Goal: Task Accomplishment & Management: Complete application form

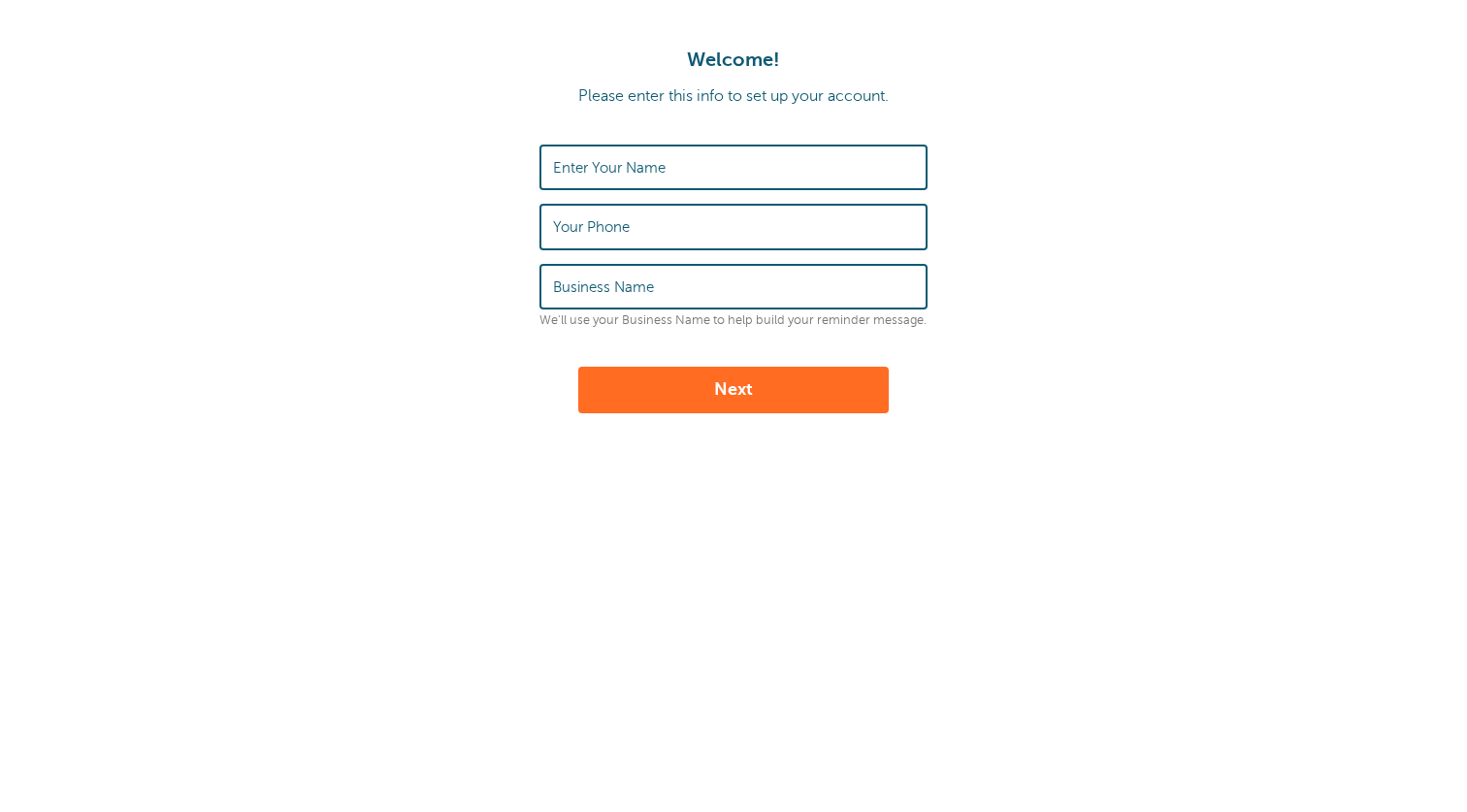
click at [699, 174] on input "Enter Your Name" at bounding box center [734, 167] width 361 height 41
type input "j"
type input "Jordan Siatuu"
type input "8087984022"
type input "AO Globe Life"
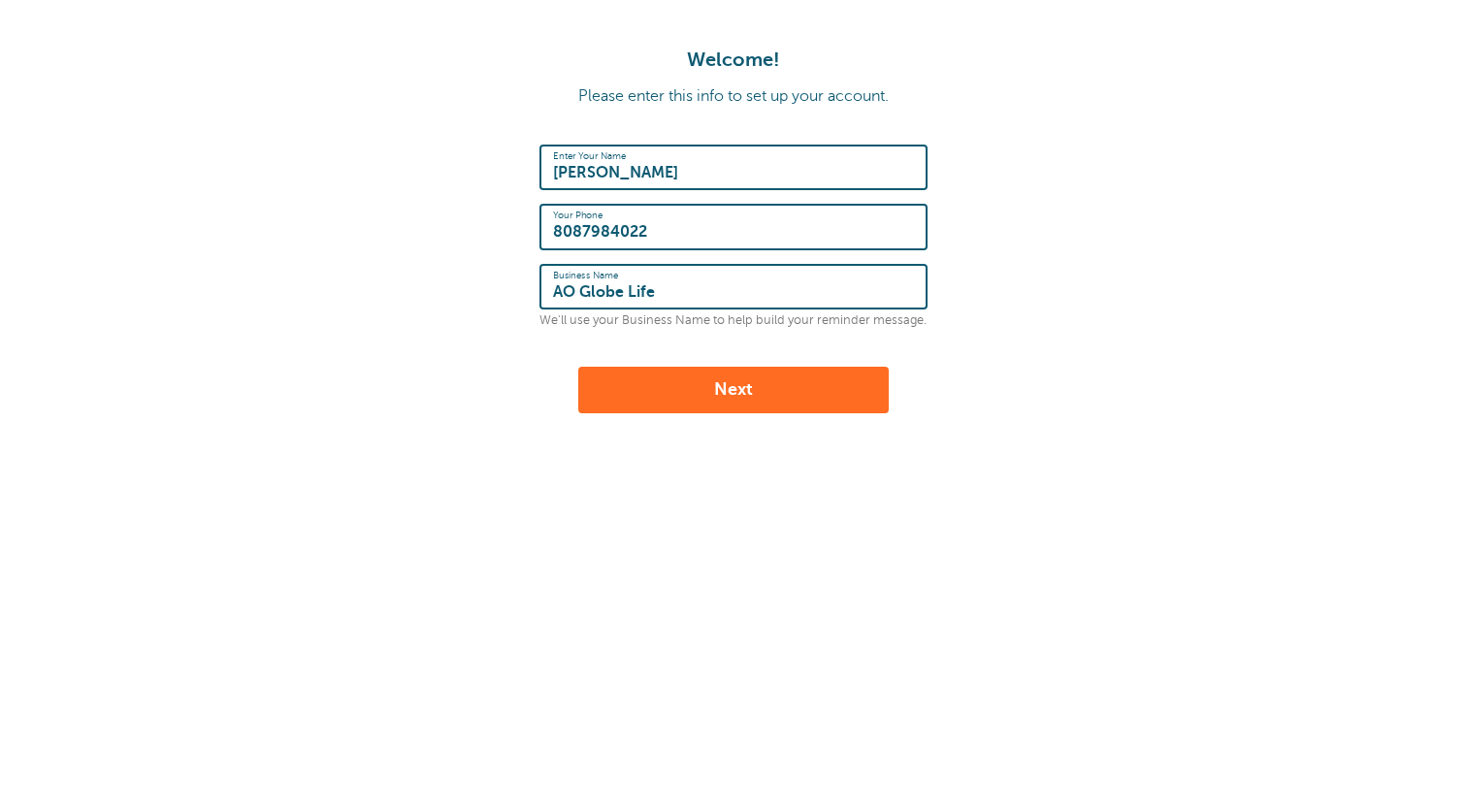
click at [840, 398] on button "Next" at bounding box center [733, 389] width 310 height 46
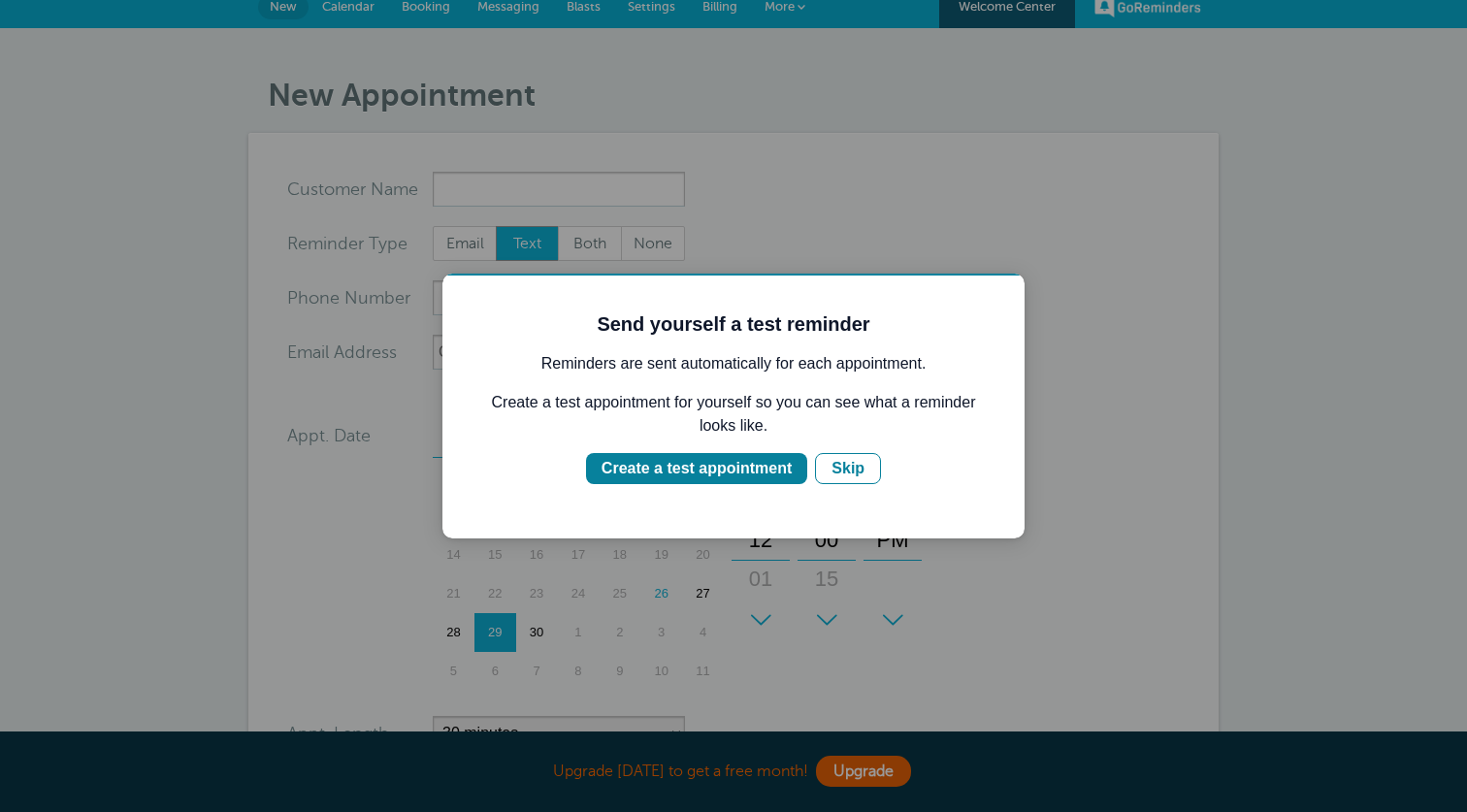
scroll to position [27, 0]
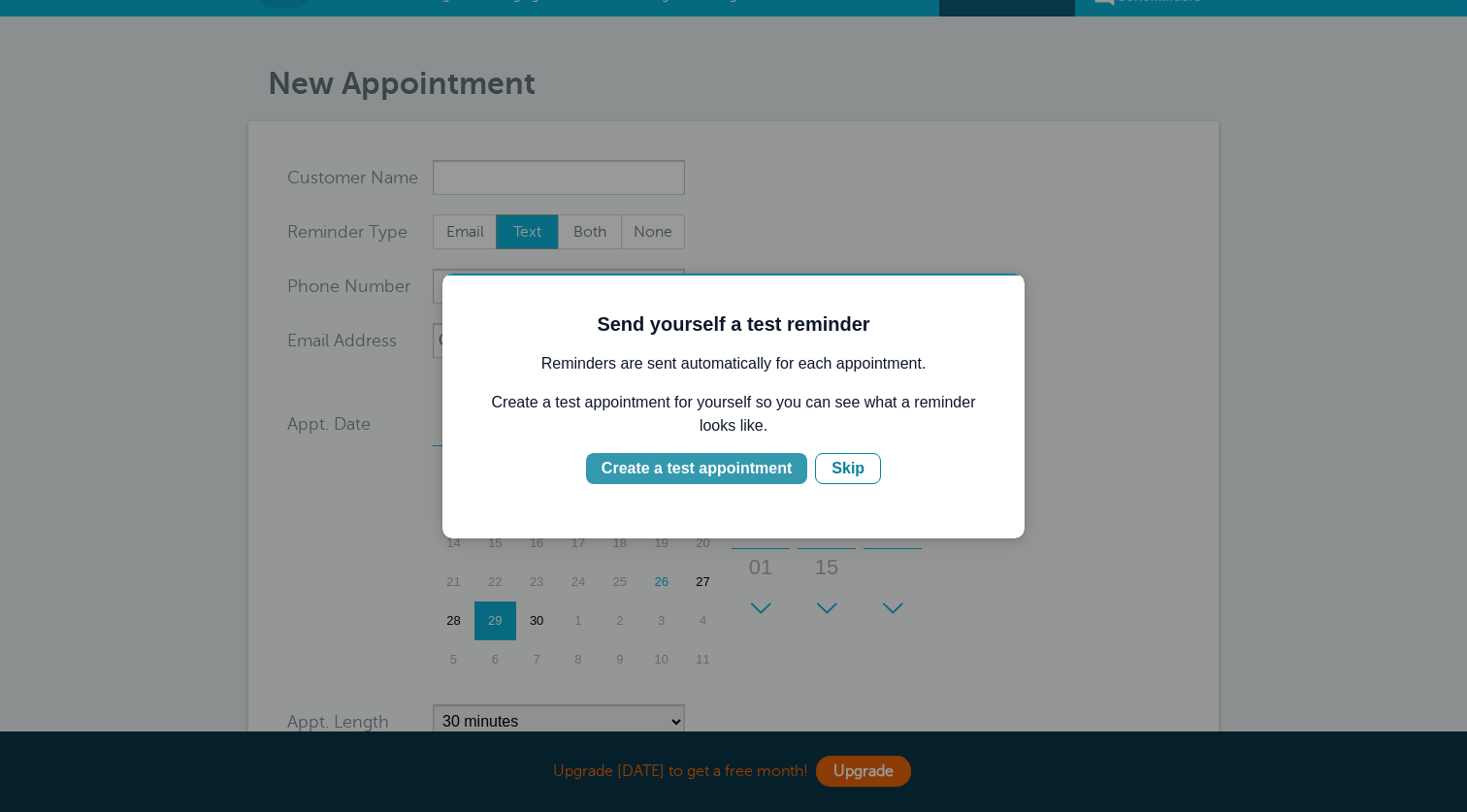
click at [786, 464] on div "Create a test appointment" at bounding box center [696, 468] width 190 height 24
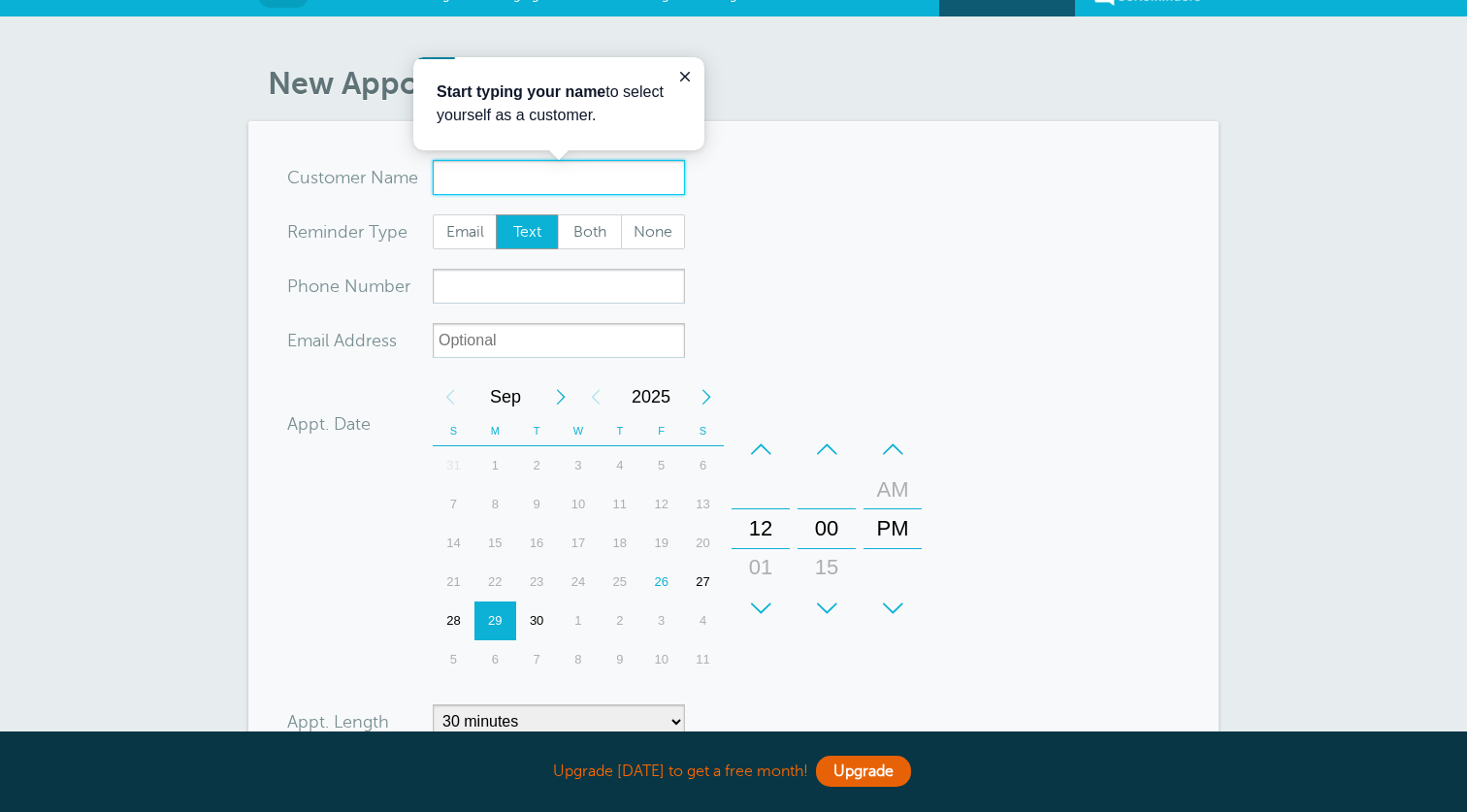
scroll to position [0, 0]
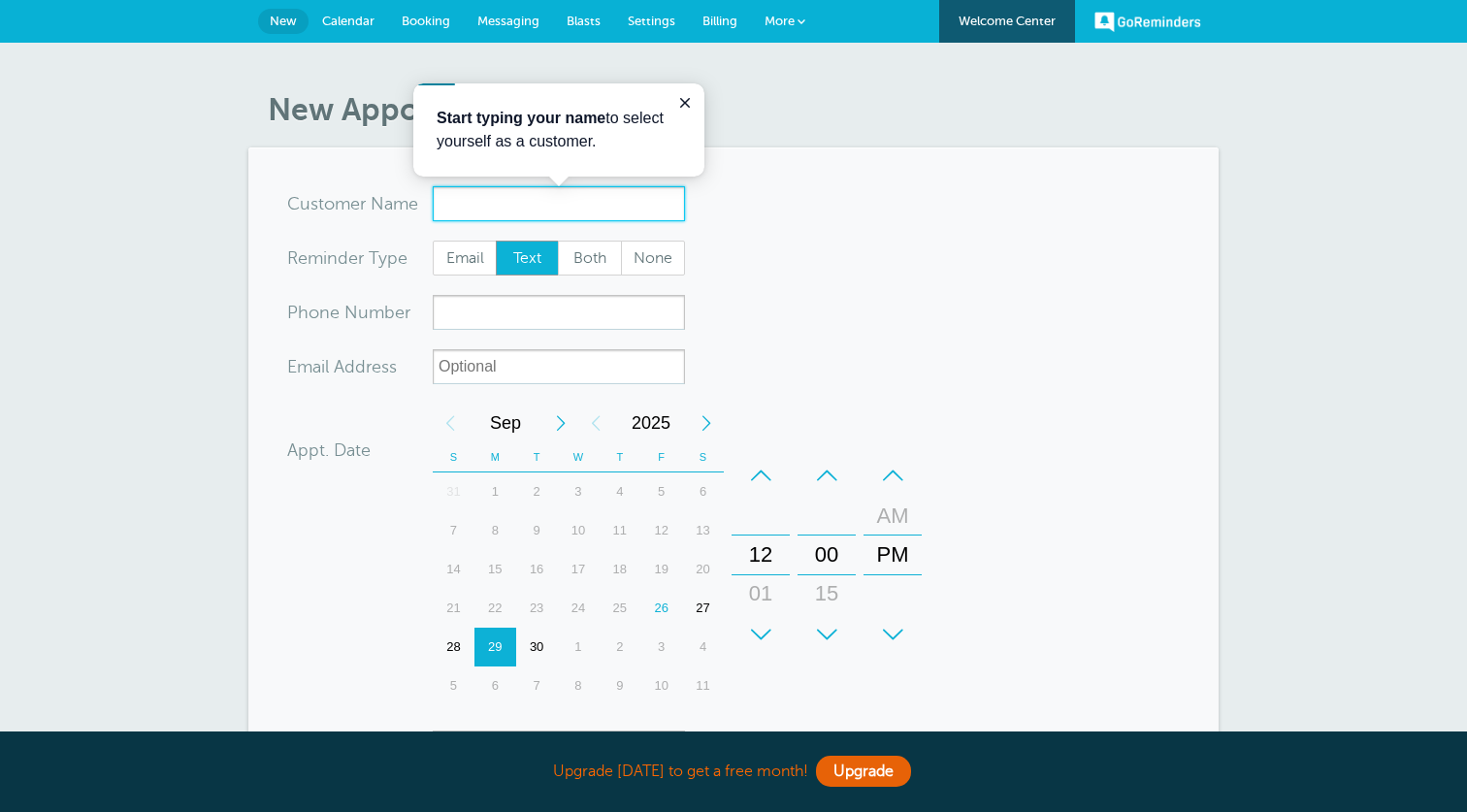
click at [648, 199] on input "x-no-autofill" at bounding box center [558, 203] width 252 height 34
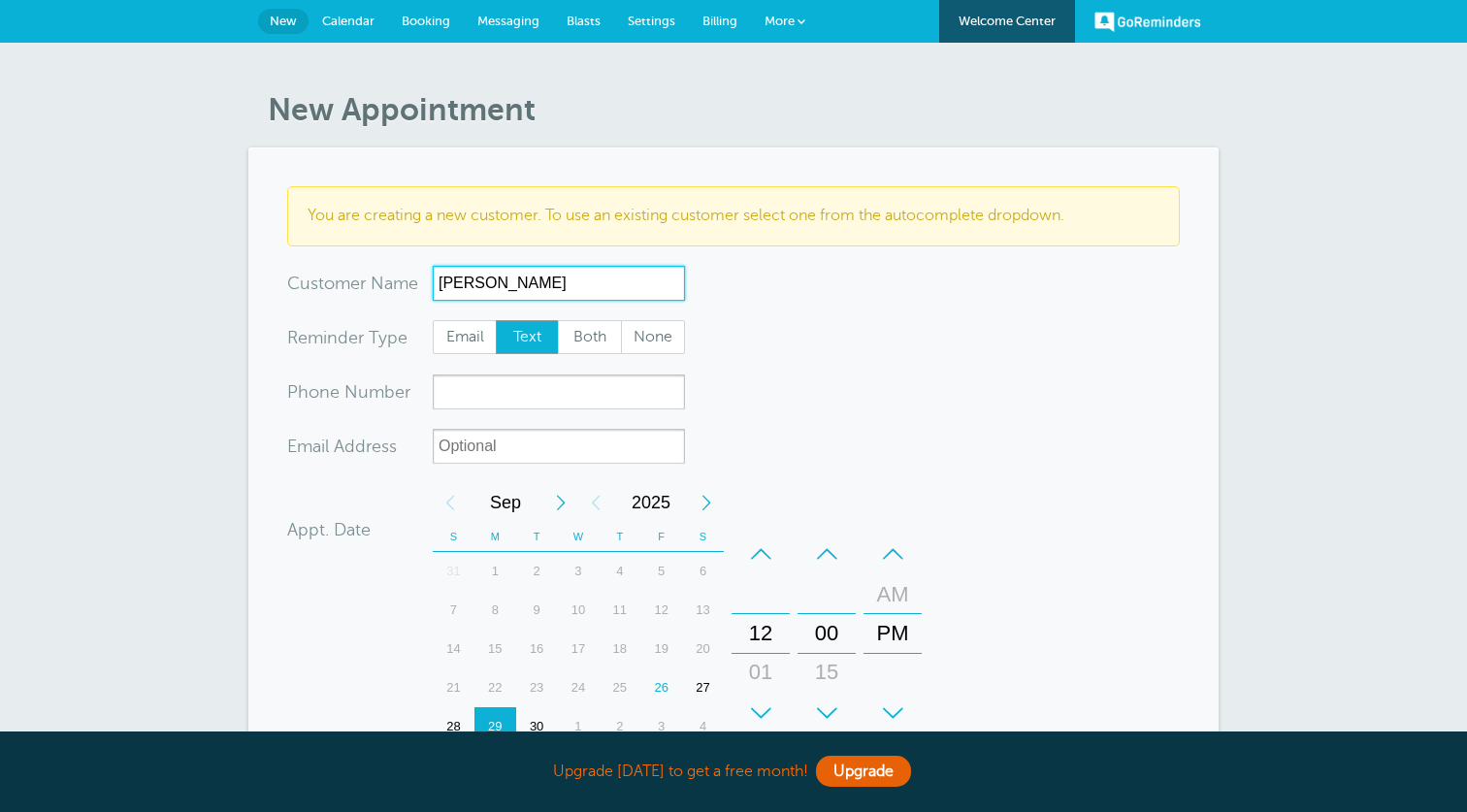
type input "Castro, Ross"
click at [484, 405] on input "xxx-no-autofill" at bounding box center [558, 391] width 252 height 34
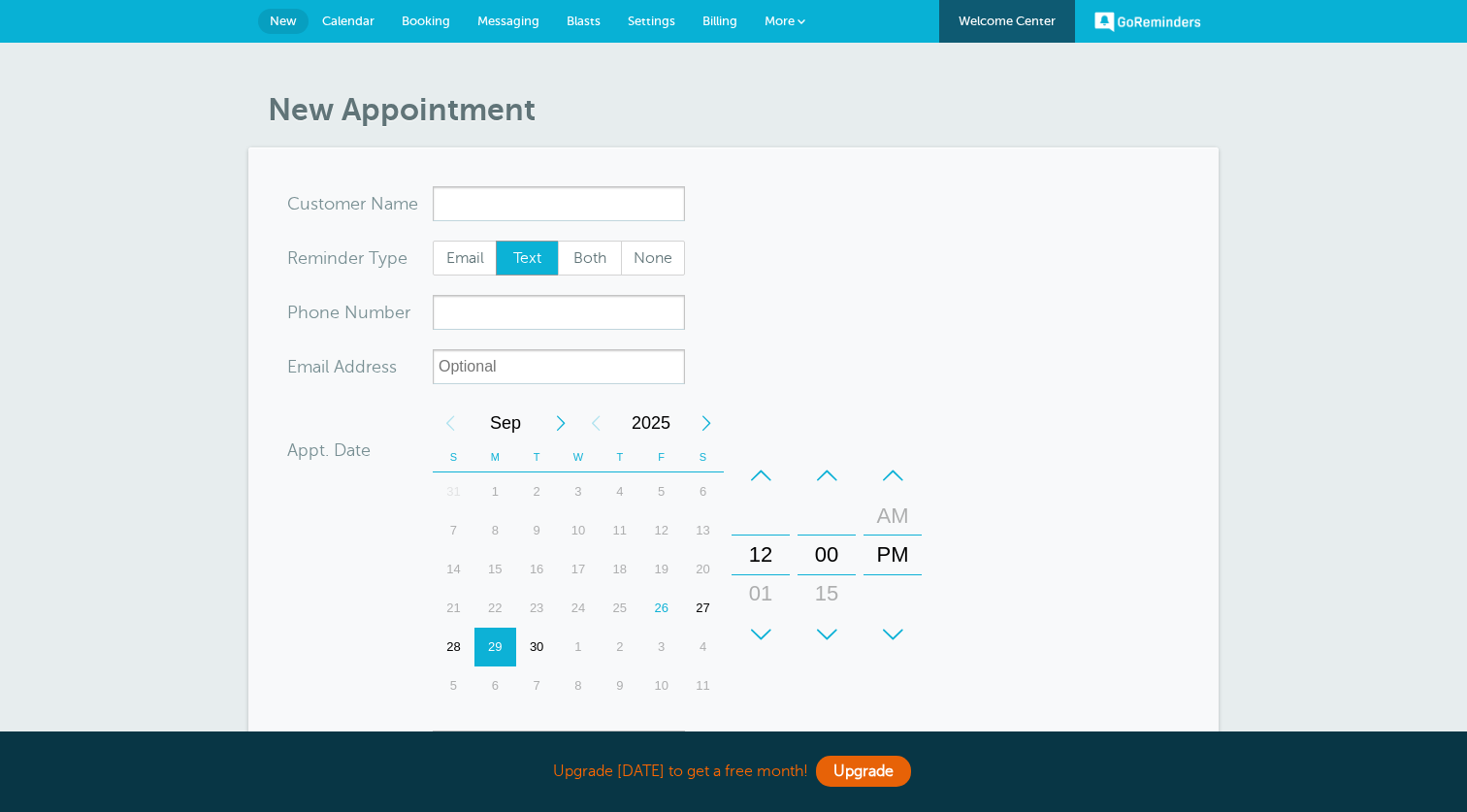
click at [342, 23] on span "Calendar" at bounding box center [348, 21] width 52 height 15
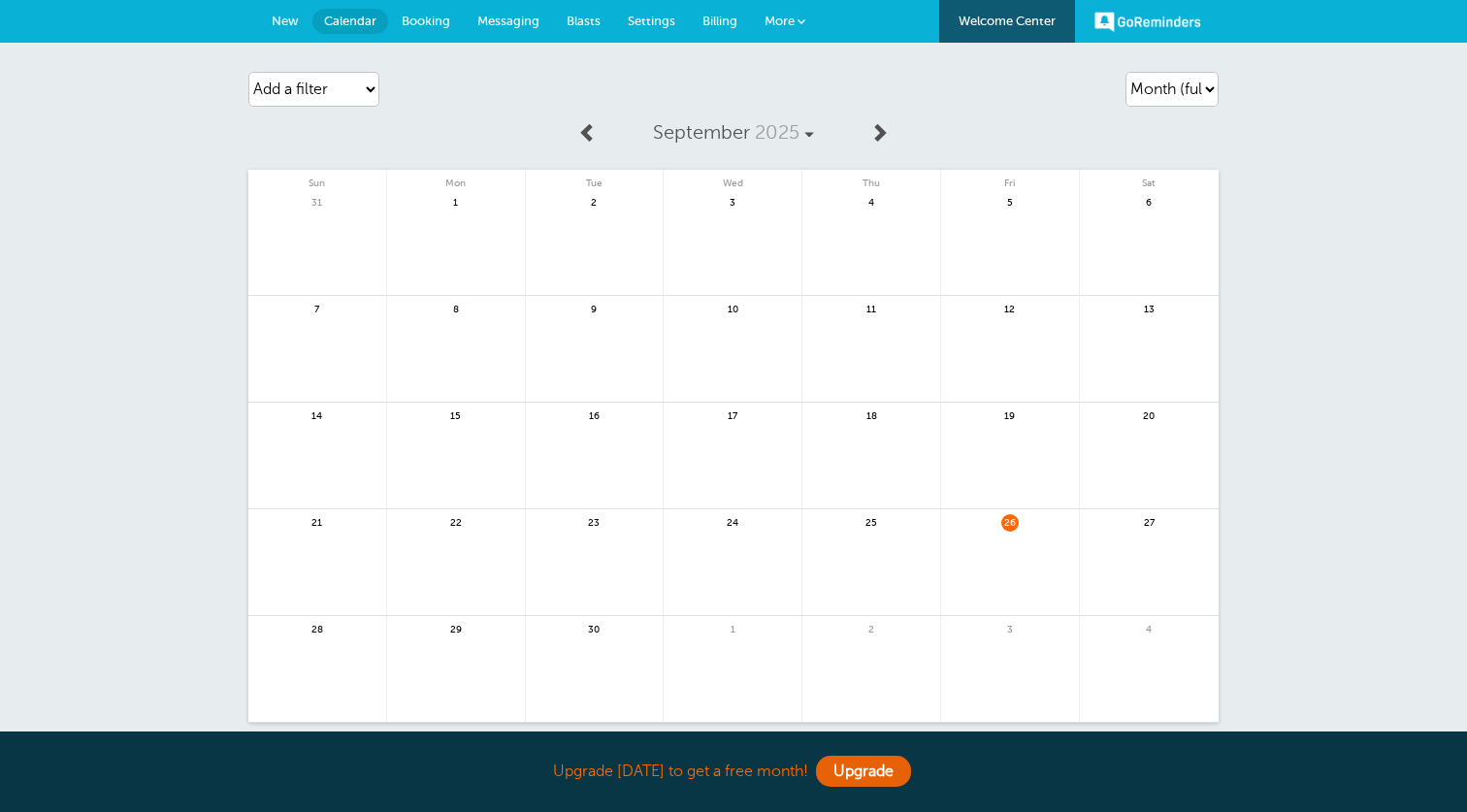
click at [796, 24] on body "Upgrade [DATE] to get a free month! Upgrade GoReminders [GEOGRAPHIC_DATA] New C…" at bounding box center [734, 451] width 1467 height 902
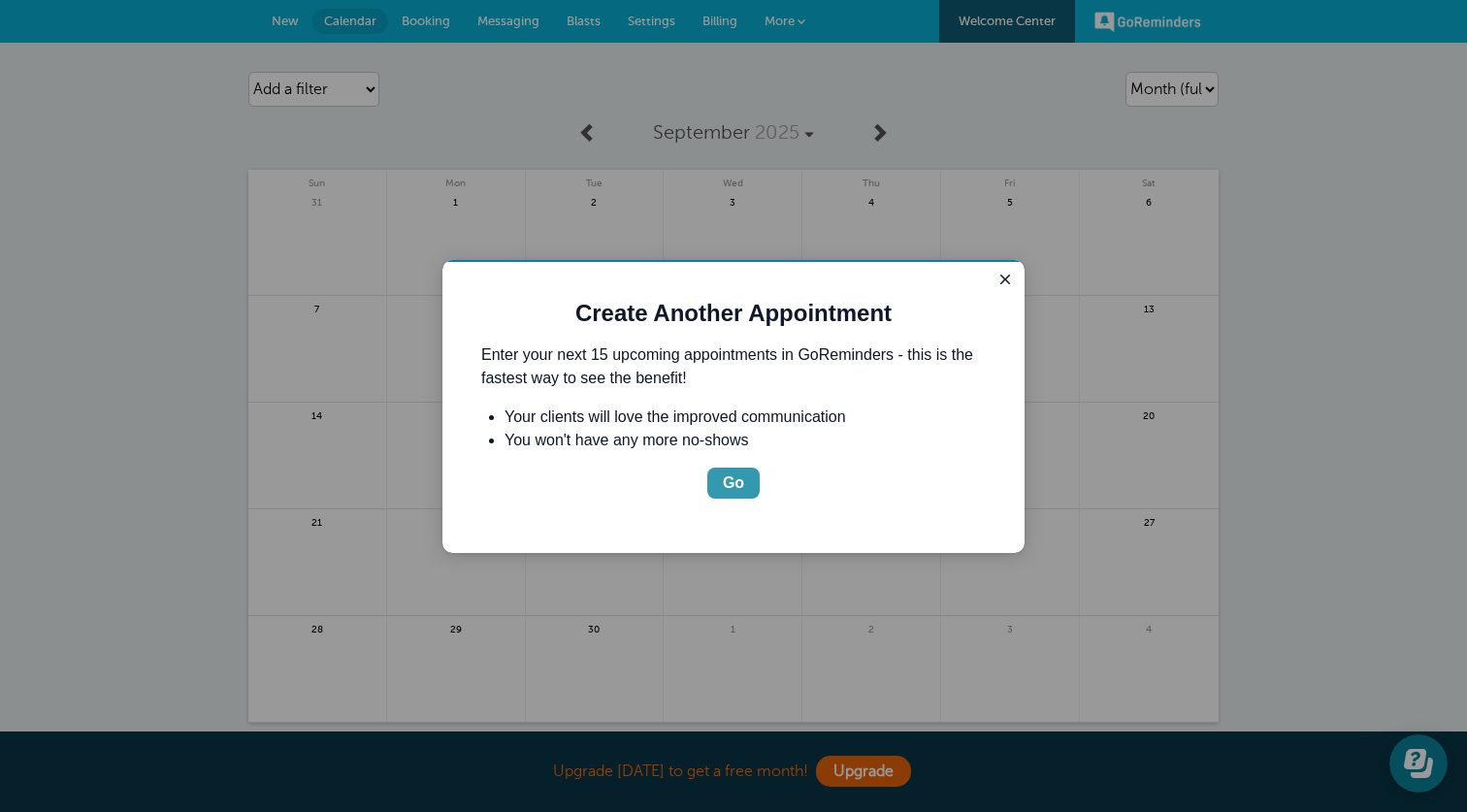
click at [741, 492] on div "Go" at bounding box center [734, 483] width 22 height 24
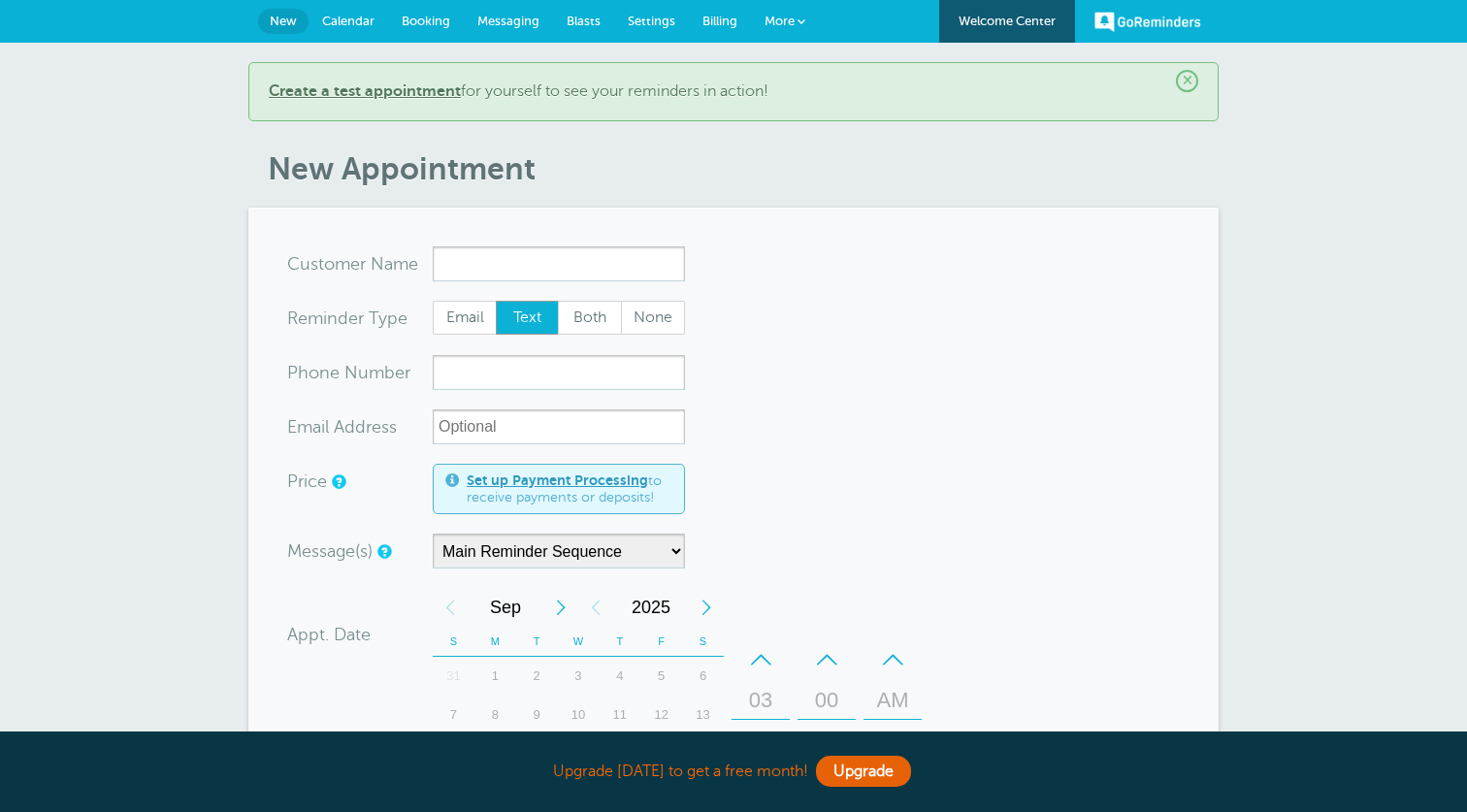
click at [790, 17] on span "More" at bounding box center [779, 21] width 31 height 15
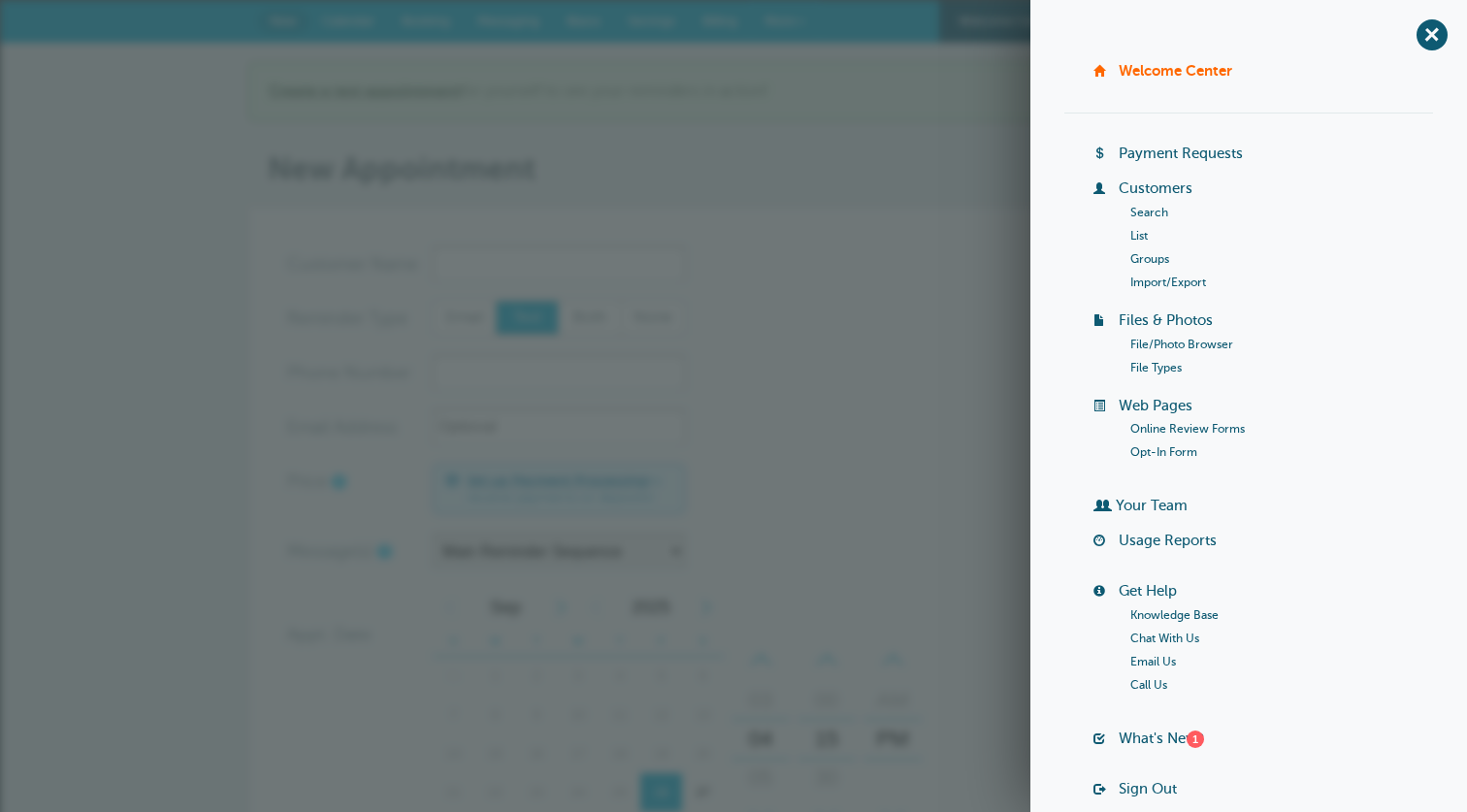
scroll to position [91, 0]
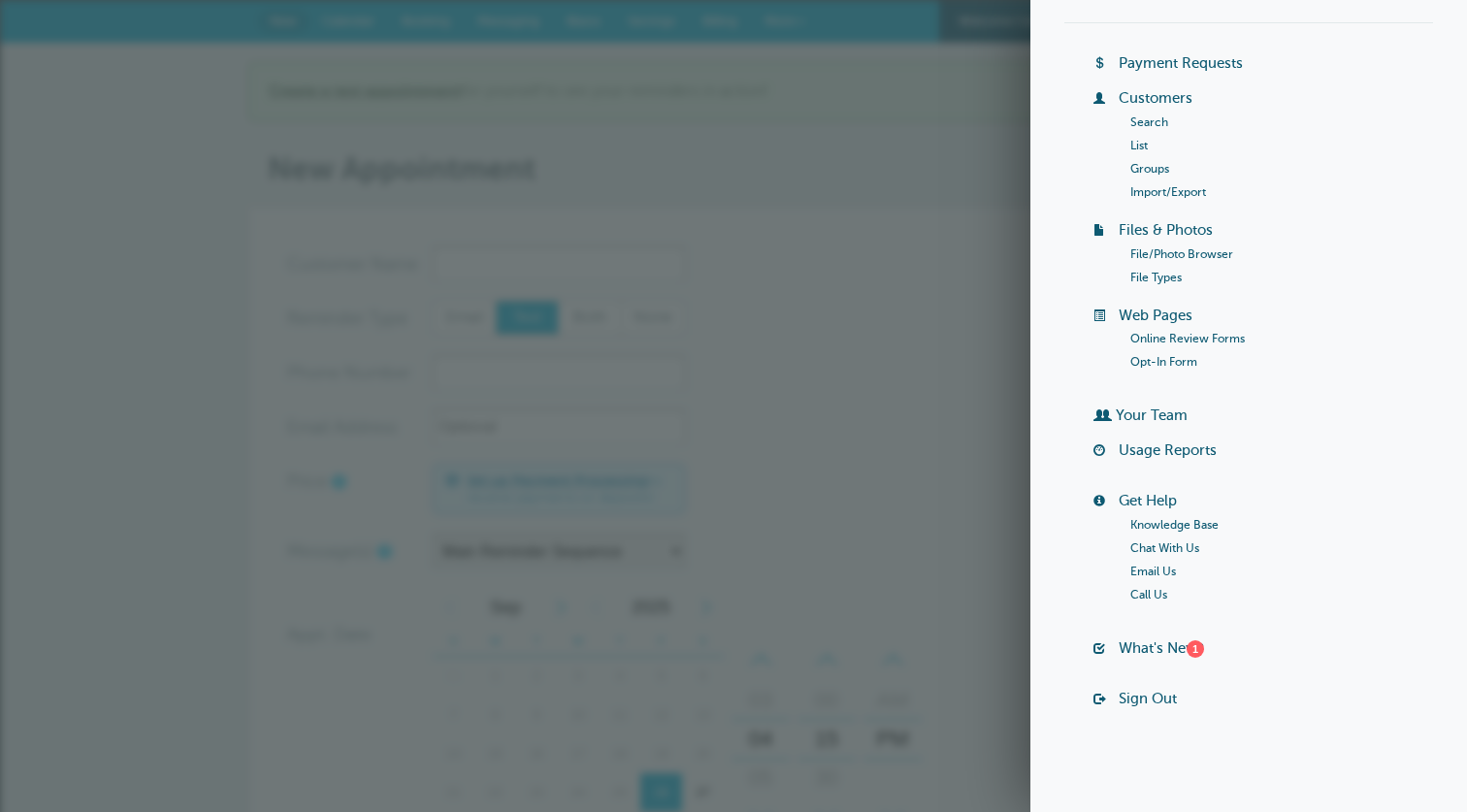
click at [1133, 698] on link "Sign Out" at bounding box center [1147, 699] width 58 height 16
